Goal: Navigation & Orientation: Find specific page/section

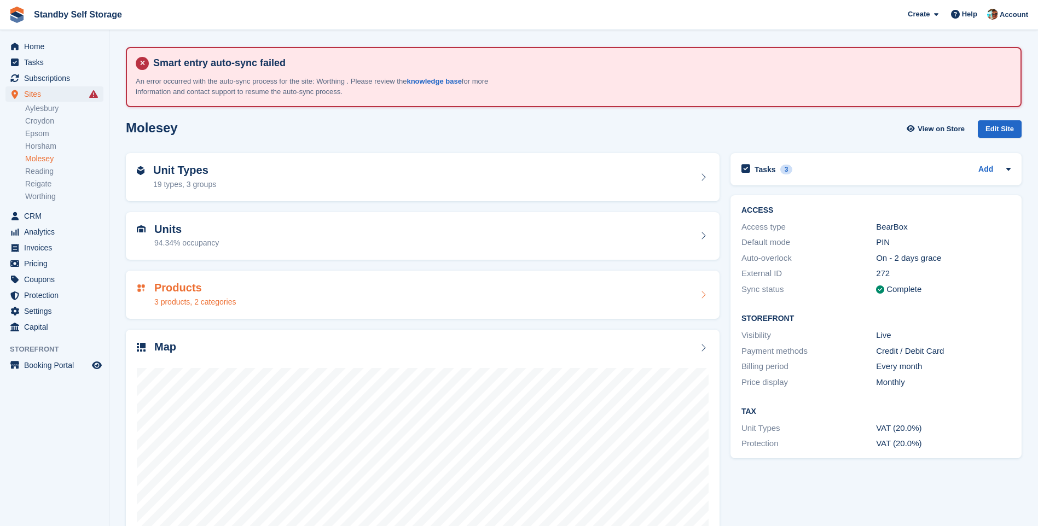
scroll to position [72, 0]
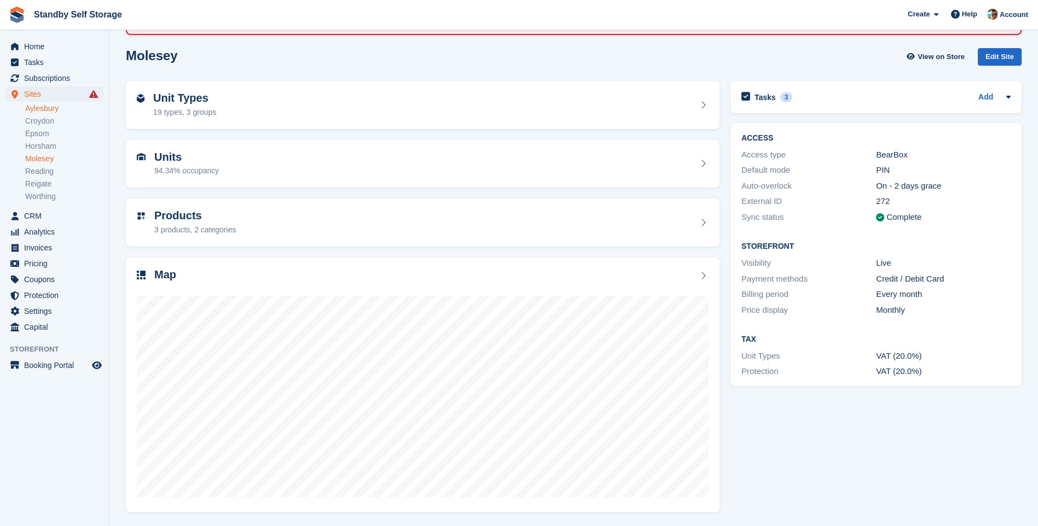
click at [56, 108] on link "Aylesbury" at bounding box center [64, 108] width 78 height 10
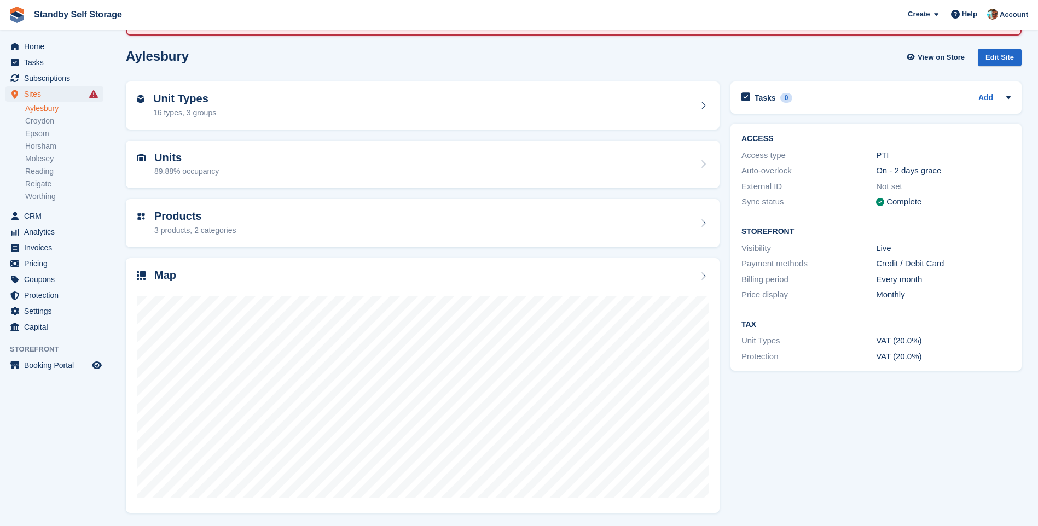
scroll to position [72, 0]
click at [906, 428] on div "Tasks 0 Add No tasks related to [GEOGRAPHIC_DATA] ACCESS Access type PTI Auto-o…" at bounding box center [876, 297] width 302 height 442
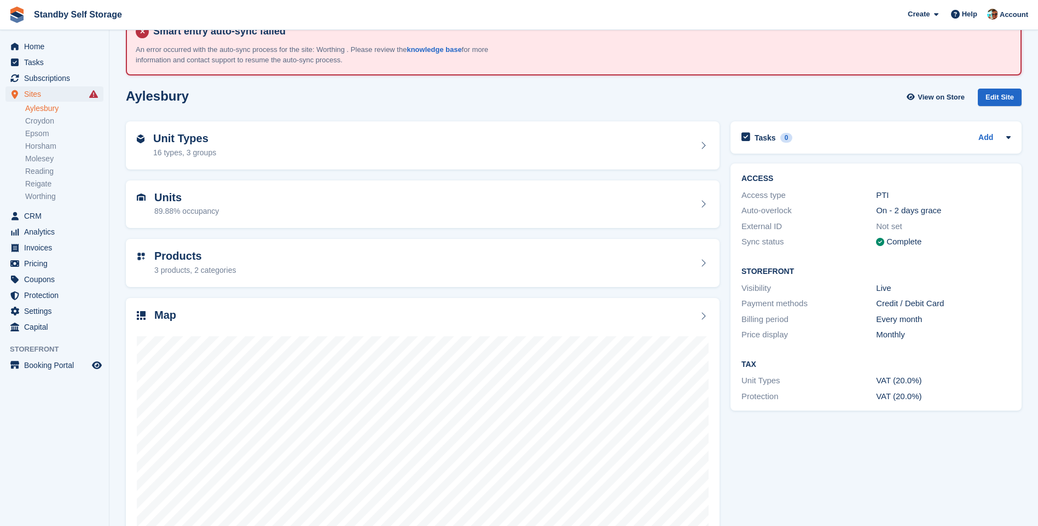
scroll to position [0, 0]
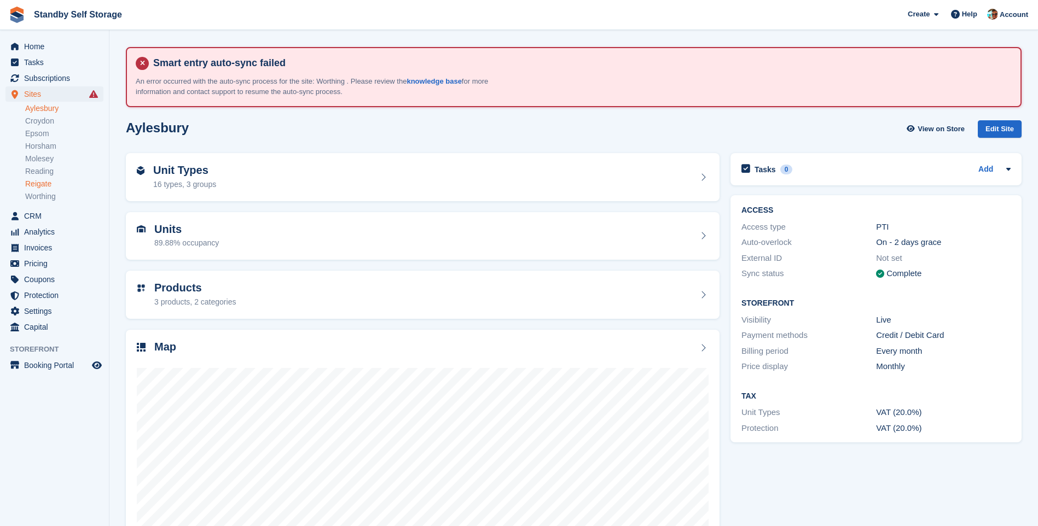
click at [49, 182] on link "Reigate" at bounding box center [64, 184] width 78 height 10
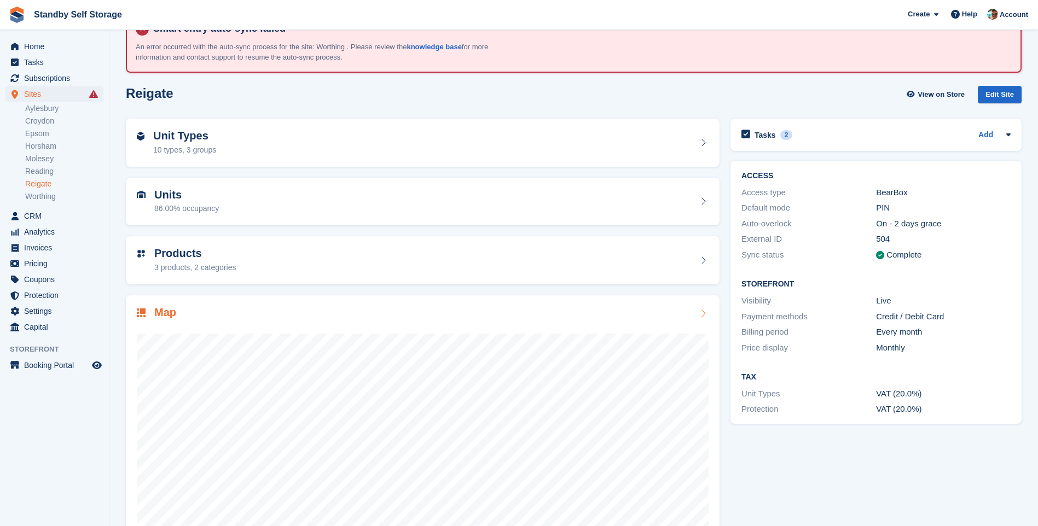
scroll to position [72, 0]
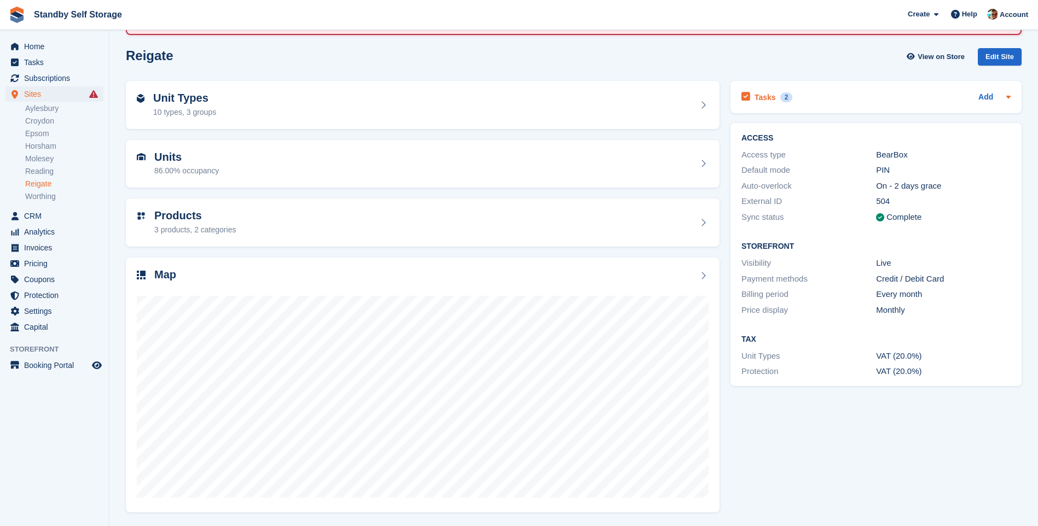
click at [1006, 97] on icon at bounding box center [1008, 96] width 9 height 9
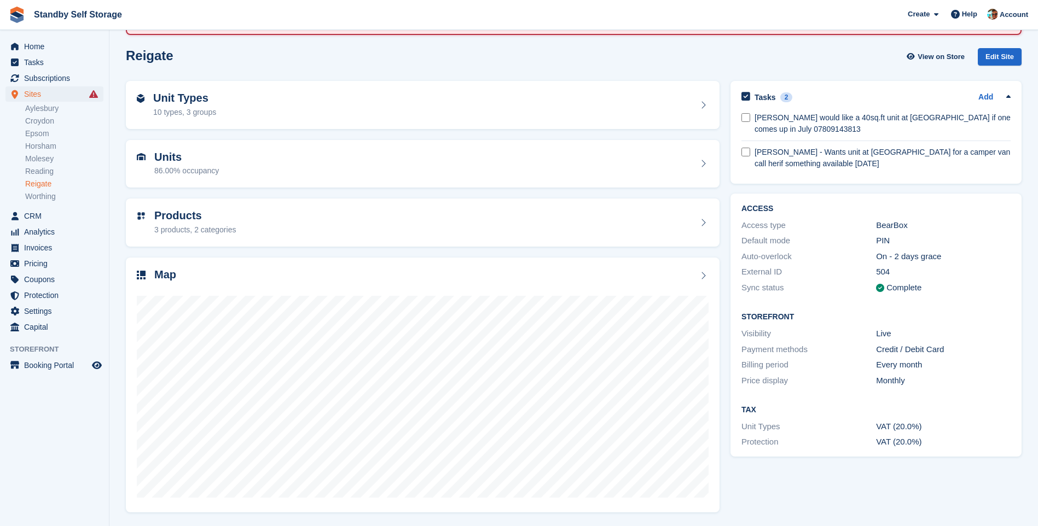
click at [1006, 97] on icon at bounding box center [1008, 96] width 9 height 9
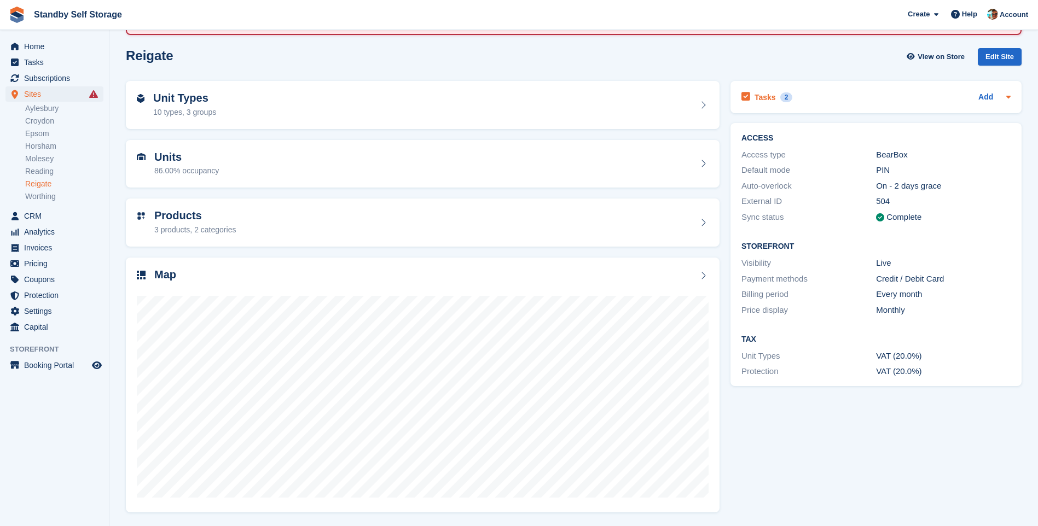
click at [1009, 98] on icon at bounding box center [1008, 97] width 4 height 3
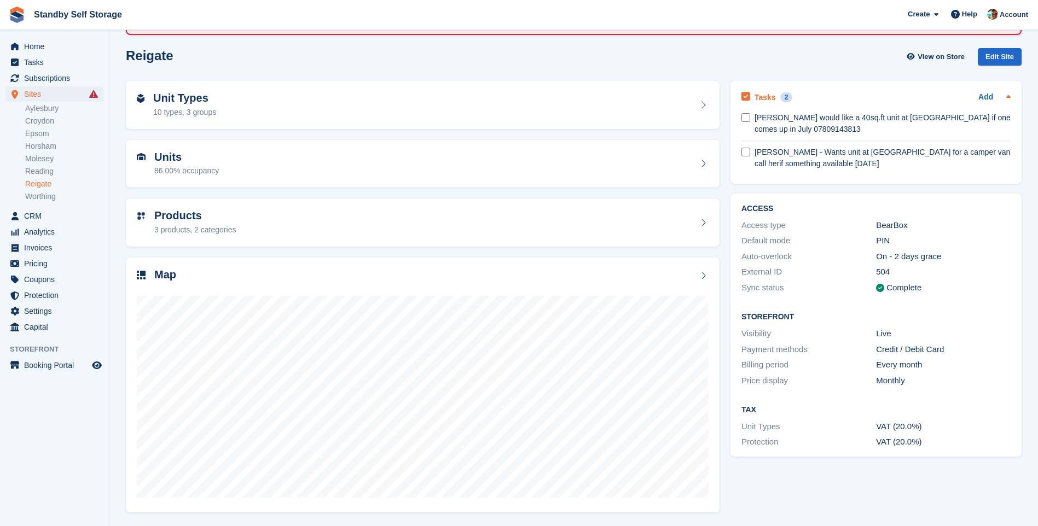
click at [1009, 97] on icon at bounding box center [1008, 96] width 4 height 3
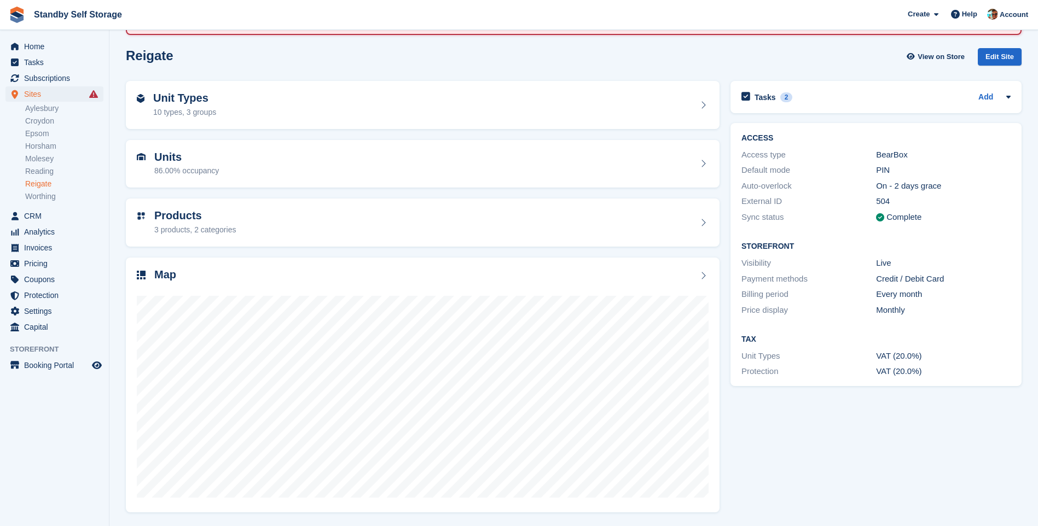
click at [1009, 97] on icon at bounding box center [1008, 97] width 4 height 3
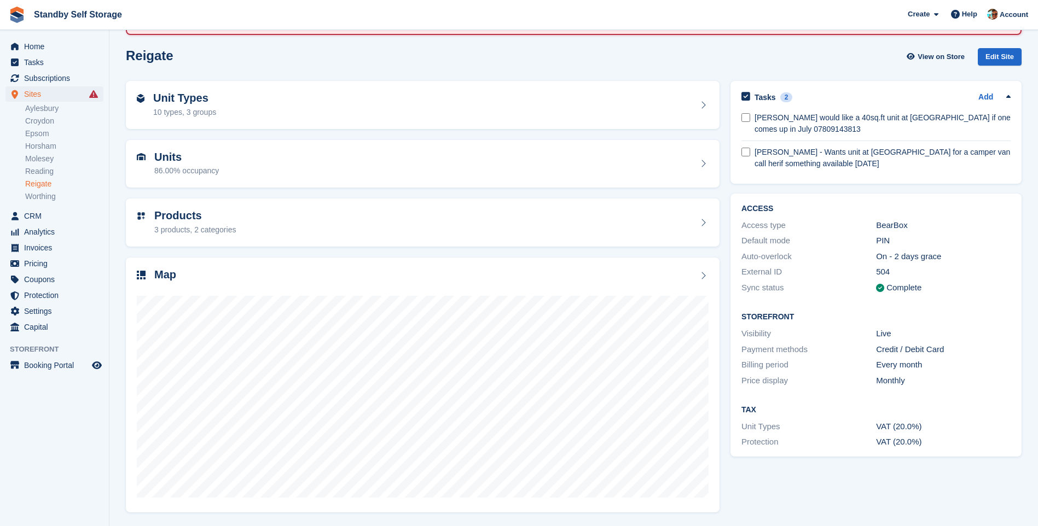
click at [1009, 97] on icon at bounding box center [1008, 96] width 4 height 3
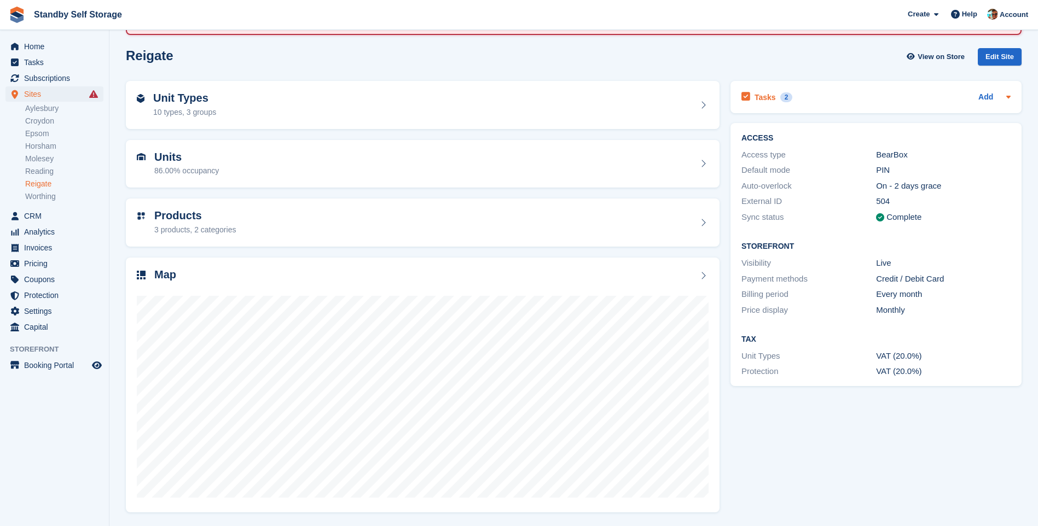
click at [1011, 98] on icon at bounding box center [1008, 96] width 9 height 9
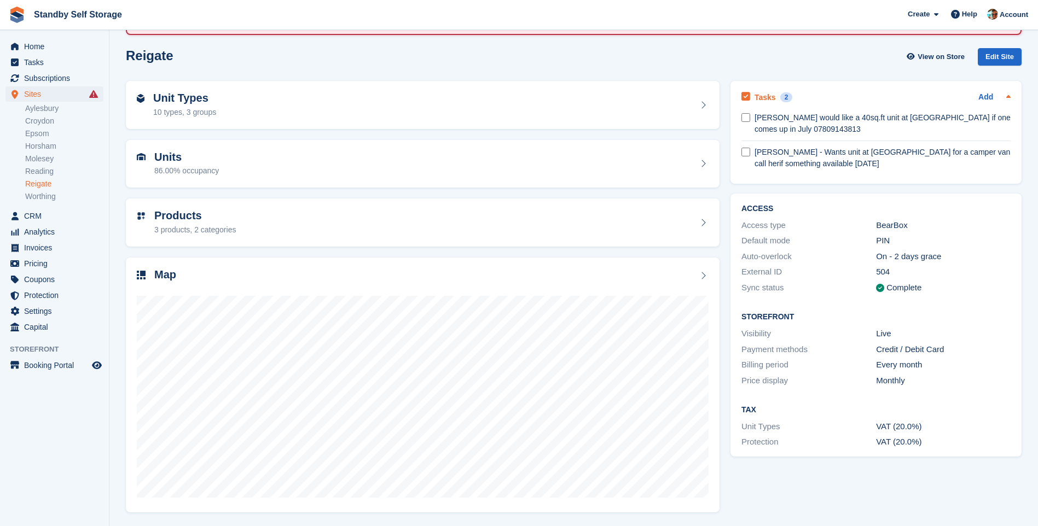
click at [1008, 94] on icon at bounding box center [1008, 96] width 9 height 9
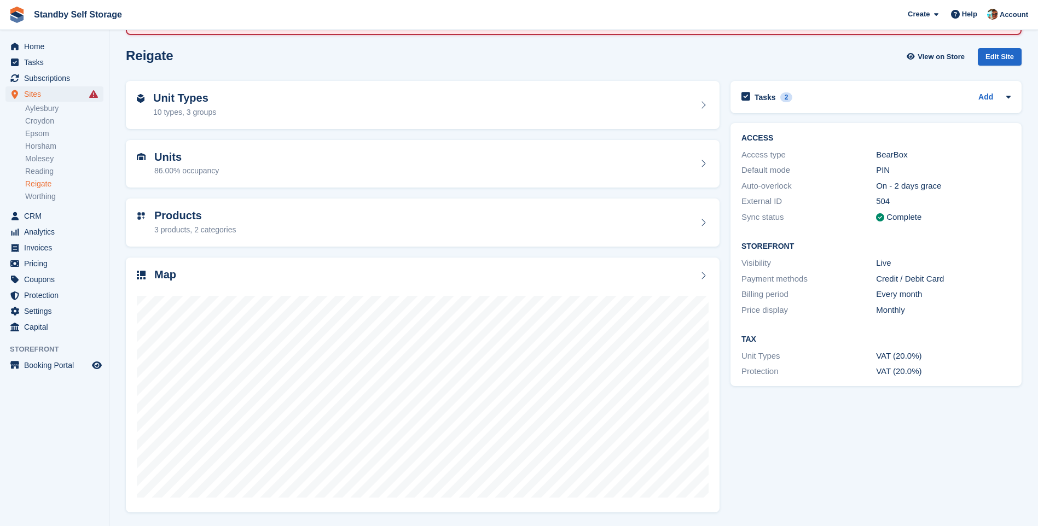
click at [1007, 94] on icon at bounding box center [1008, 96] width 9 height 9
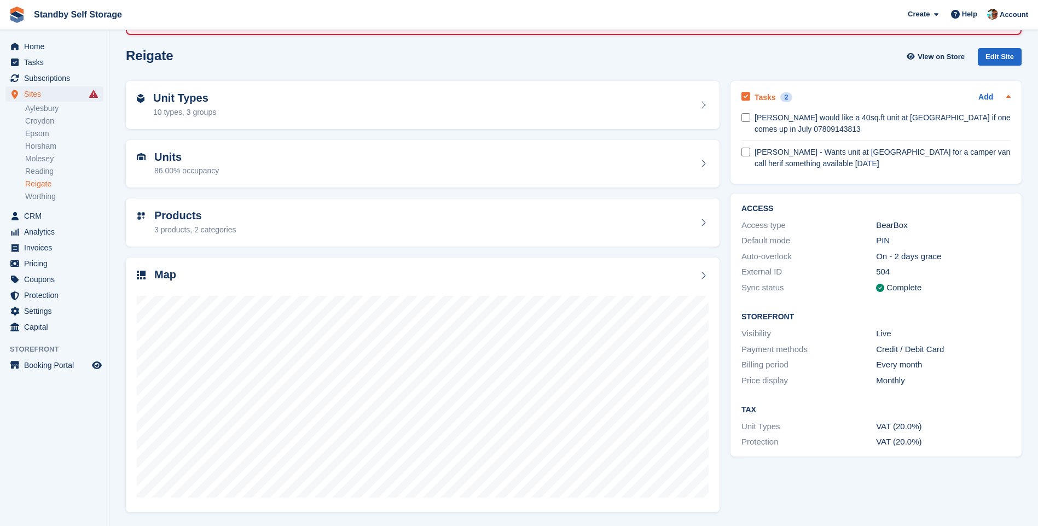
click at [1010, 96] on icon at bounding box center [1008, 96] width 9 height 9
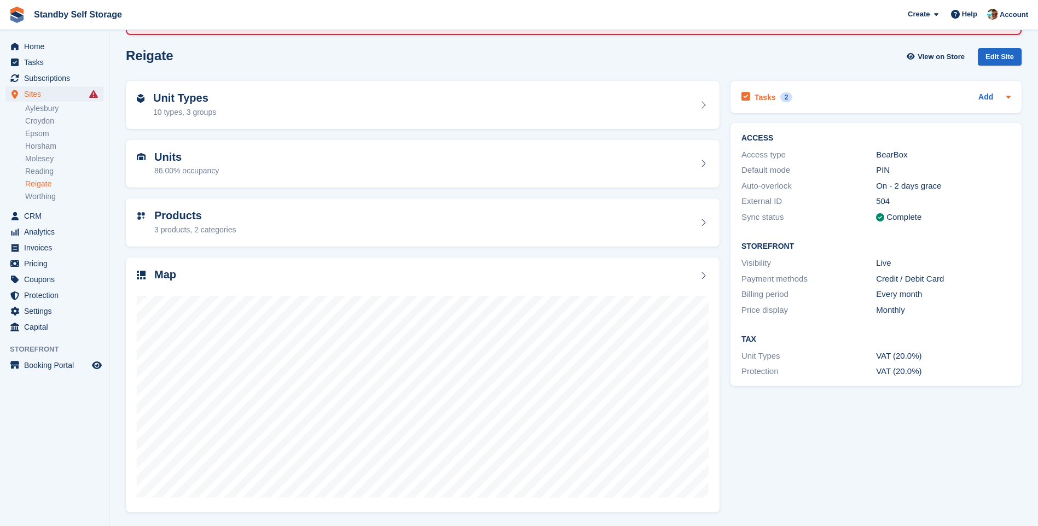
click at [1004, 96] on div at bounding box center [1006, 97] width 9 height 13
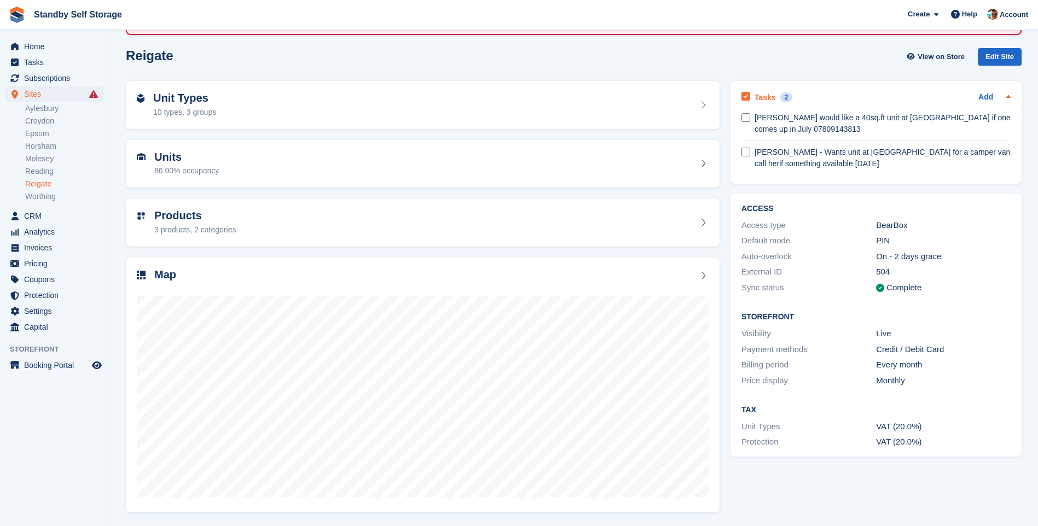
click at [1006, 98] on icon at bounding box center [1008, 96] width 9 height 9
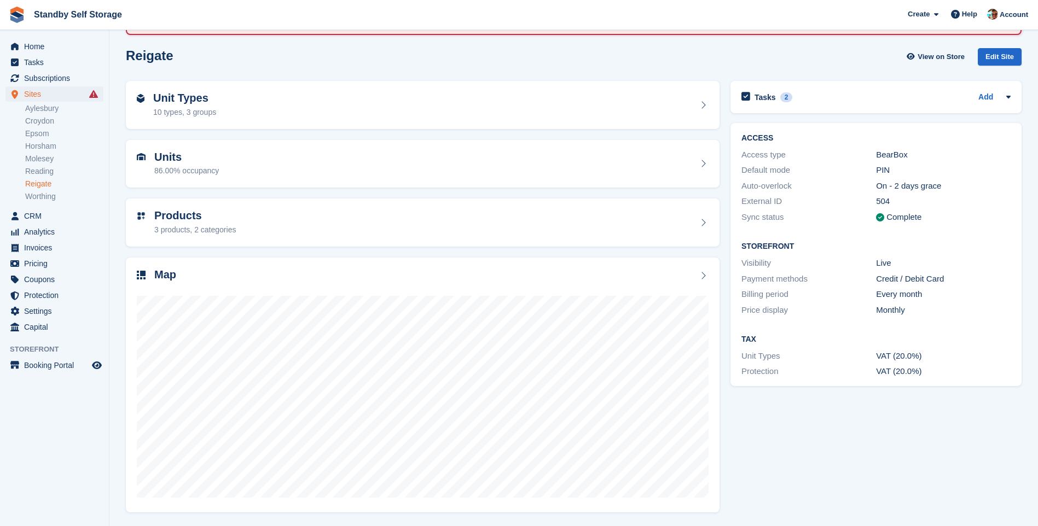
click at [739, 482] on div "Tasks 2 Add Effi would like a 40sq.ft unit at Reigate if one comes up in July 0…" at bounding box center [876, 297] width 302 height 442
click at [36, 42] on span "Home" at bounding box center [57, 46] width 66 height 15
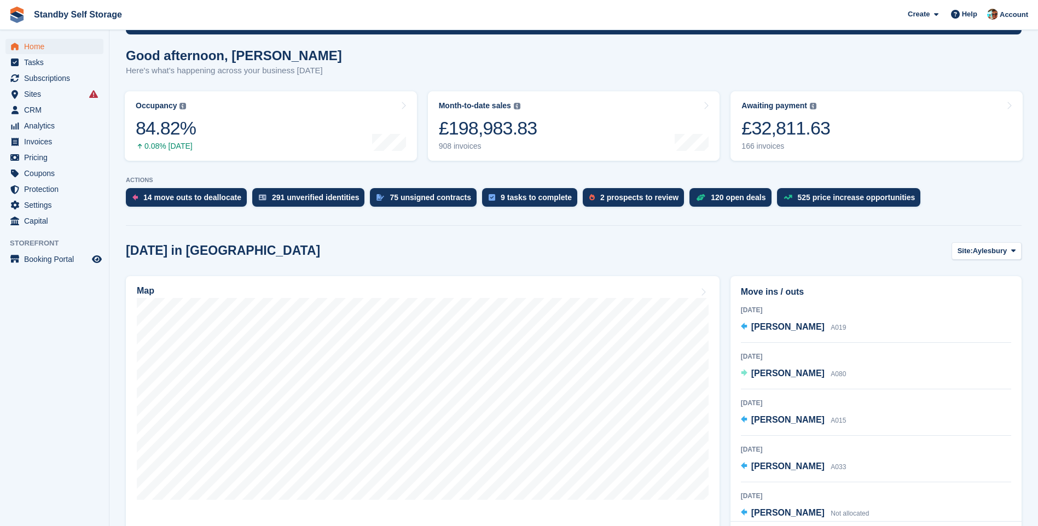
scroll to position [274, 0]
